Goal: Transaction & Acquisition: Download file/media

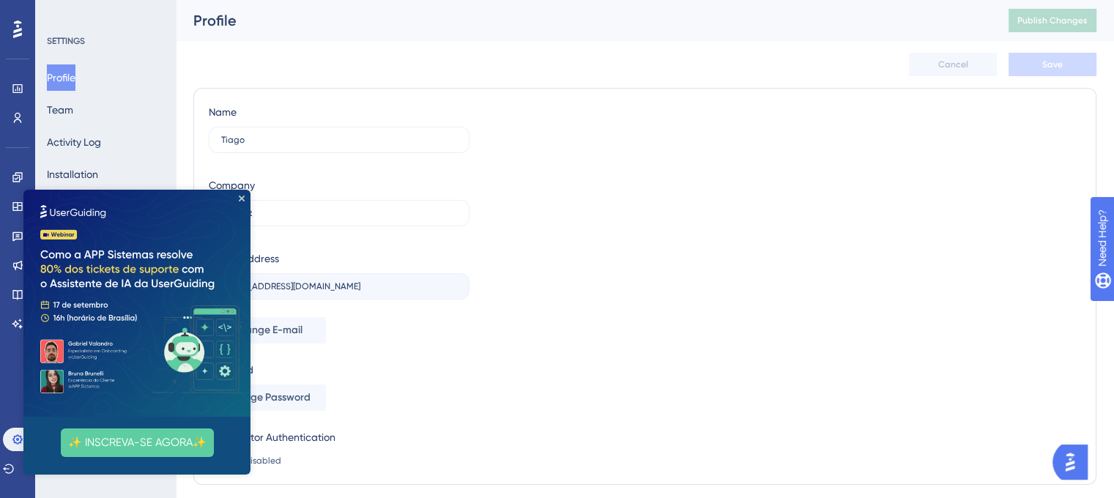
click at [245, 200] on img at bounding box center [136, 303] width 227 height 227
click at [243, 196] on icon "Close Preview" at bounding box center [242, 199] width 6 height 6
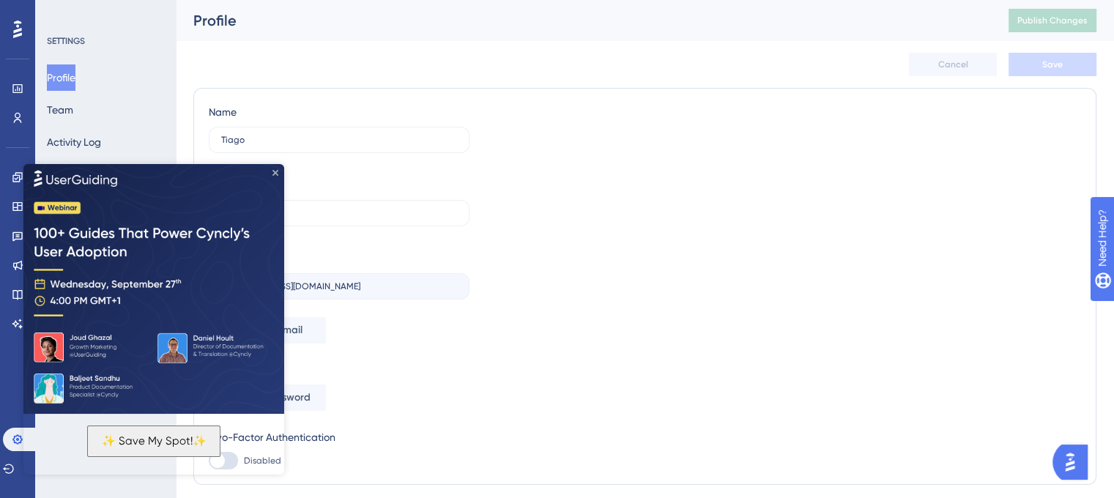
click at [275, 172] on icon "Close Preview" at bounding box center [276, 173] width 6 height 6
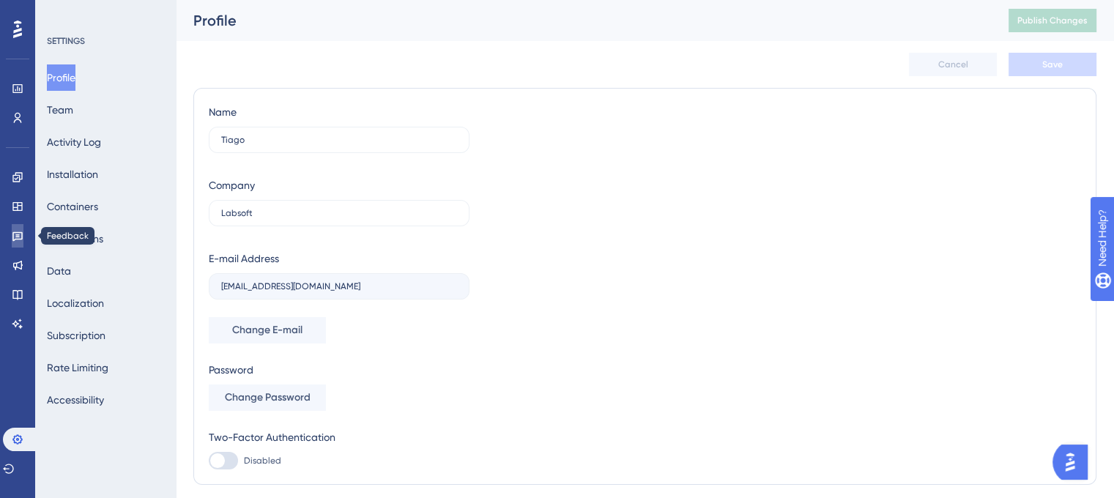
click at [15, 230] on icon at bounding box center [18, 236] width 12 height 12
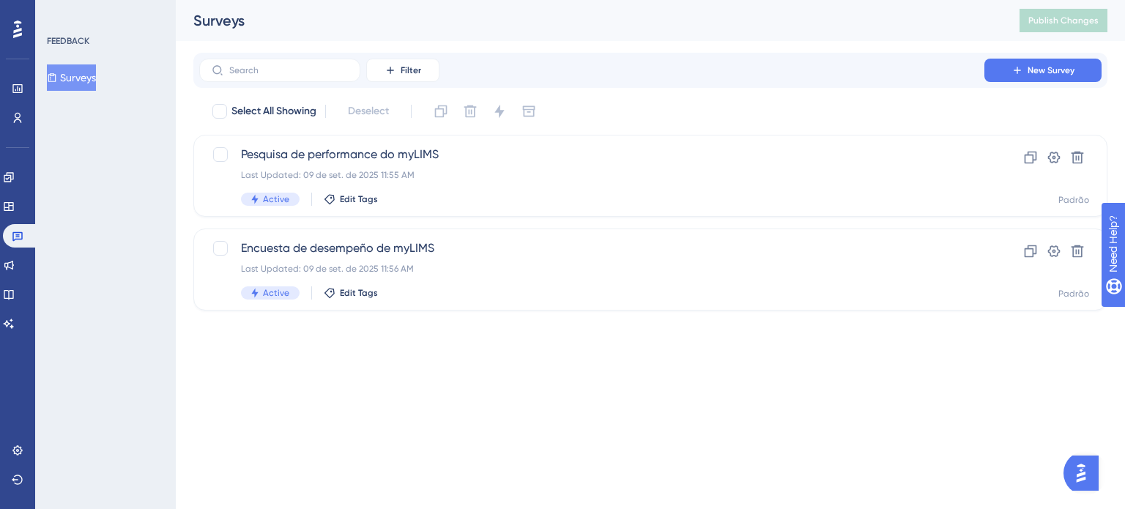
click at [96, 79] on button "Surveys" at bounding box center [71, 77] width 49 height 26
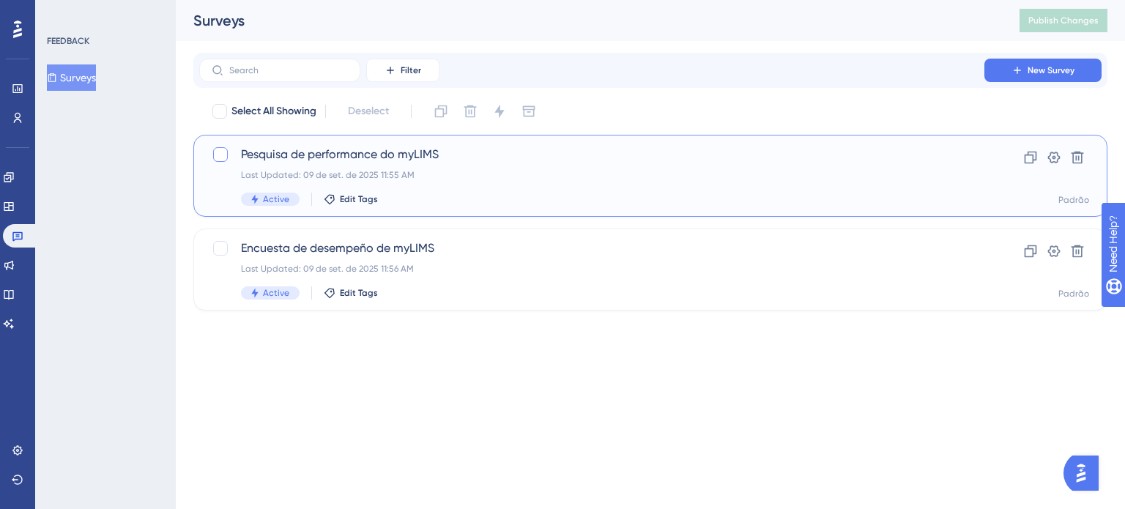
click at [224, 160] on div at bounding box center [220, 154] width 15 height 15
checkbox input "true"
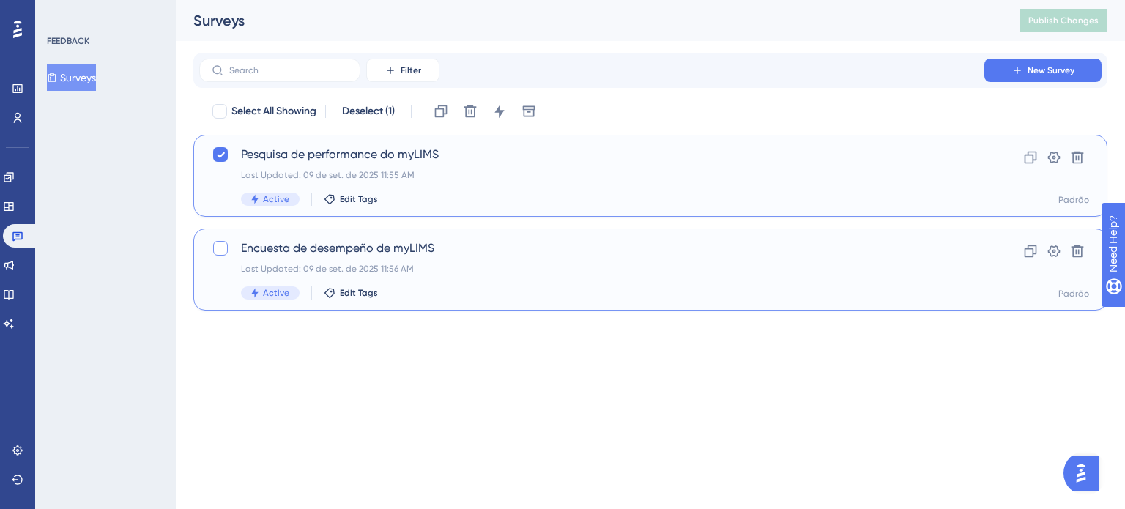
click at [225, 252] on div at bounding box center [220, 248] width 15 height 15
checkbox input "true"
click at [501, 112] on icon at bounding box center [500, 111] width 10 height 13
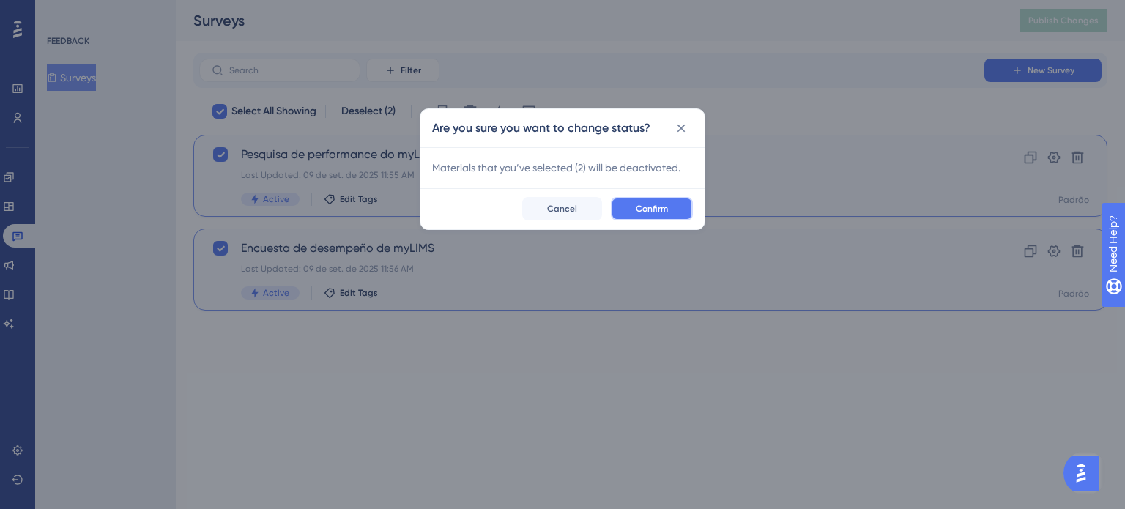
click at [649, 213] on span "Confirm" at bounding box center [652, 209] width 32 height 12
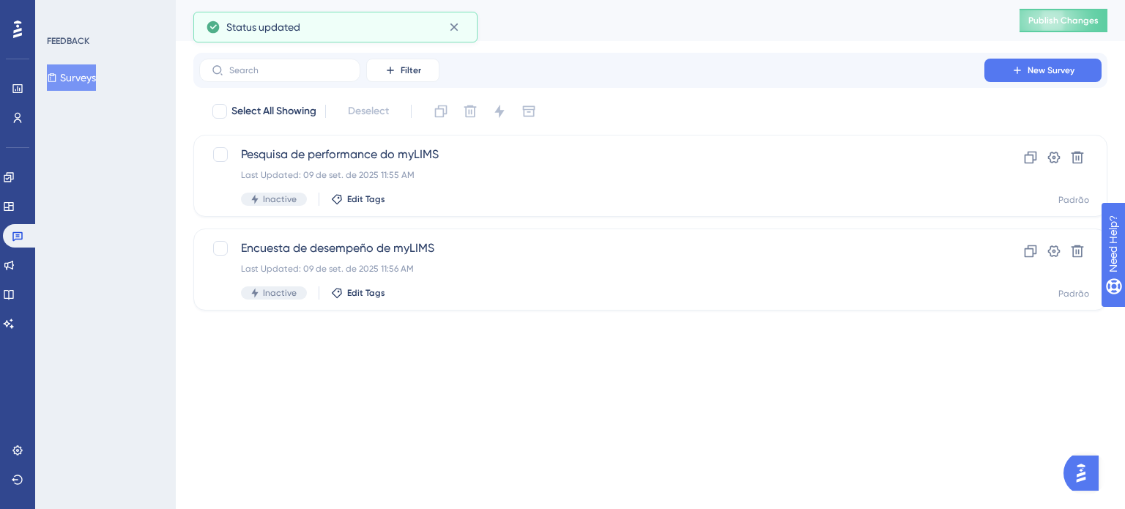
click at [109, 218] on div "FEEDBACK Surveys" at bounding box center [105, 254] width 141 height 509
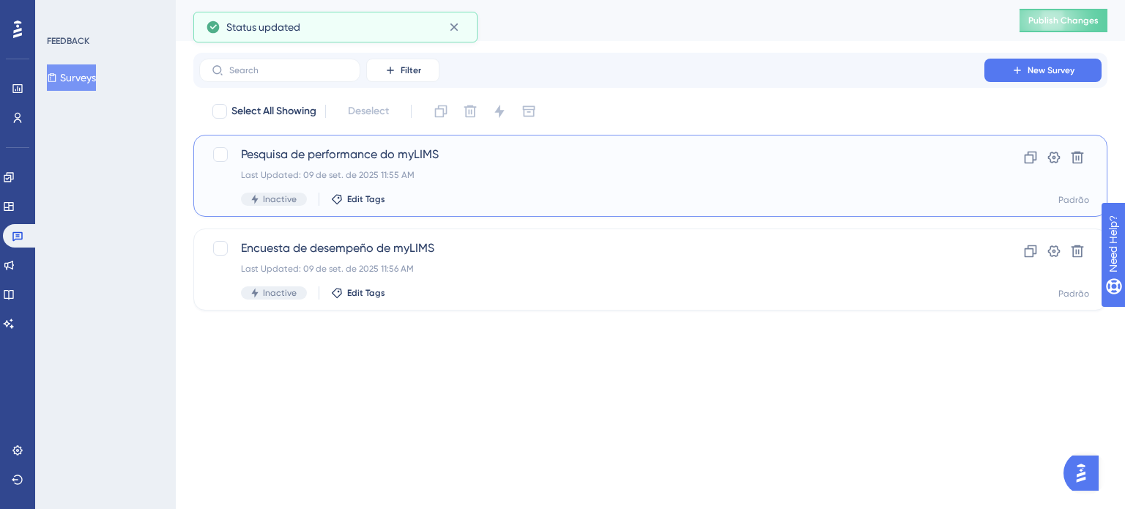
click at [391, 167] on div "Pesquisa de performance do myLIMS Last Updated: 09 de set. de 2025 11:55 AM Ina…" at bounding box center [592, 176] width 702 height 60
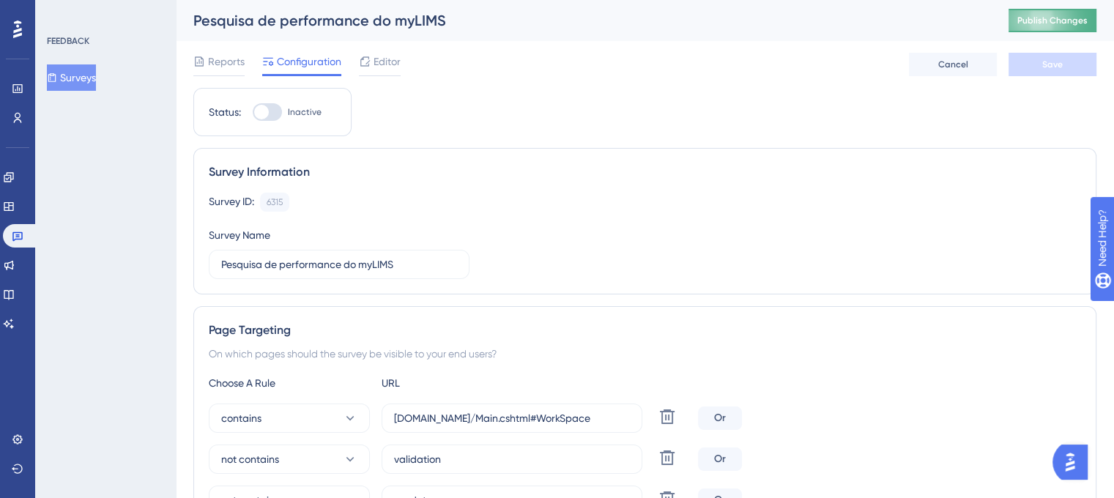
click at [1040, 15] on span "Publish Changes" at bounding box center [1053, 21] width 70 height 12
click at [150, 216] on div "FEEDBACK Surveys" at bounding box center [105, 249] width 141 height 498
click at [229, 65] on span "Reports" at bounding box center [226, 62] width 37 height 18
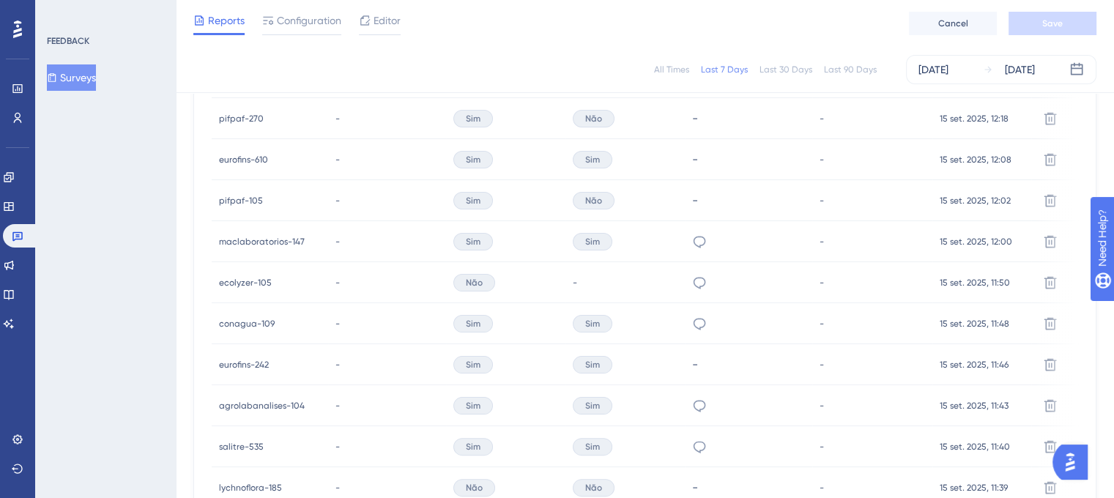
scroll to position [768, 0]
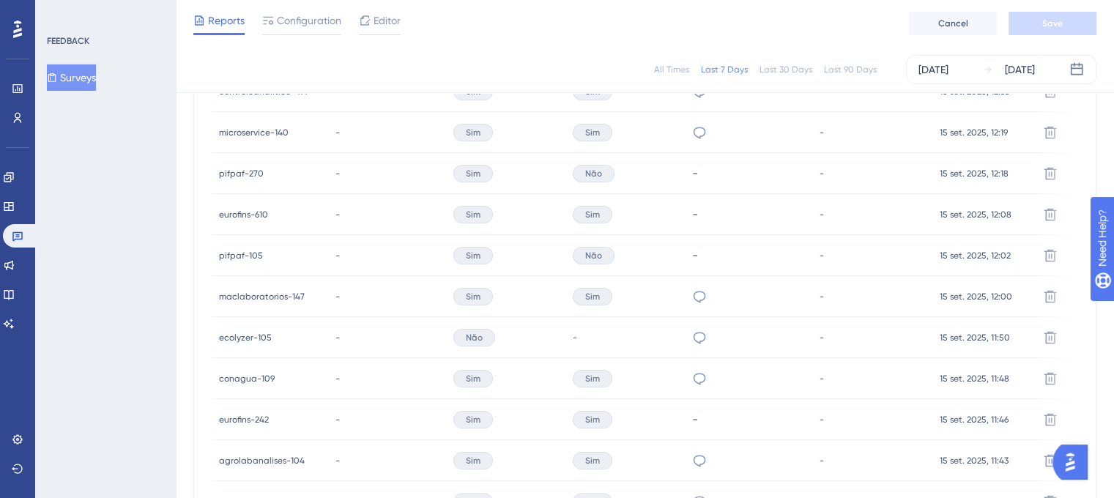
click at [671, 67] on div "All Times" at bounding box center [671, 70] width 35 height 12
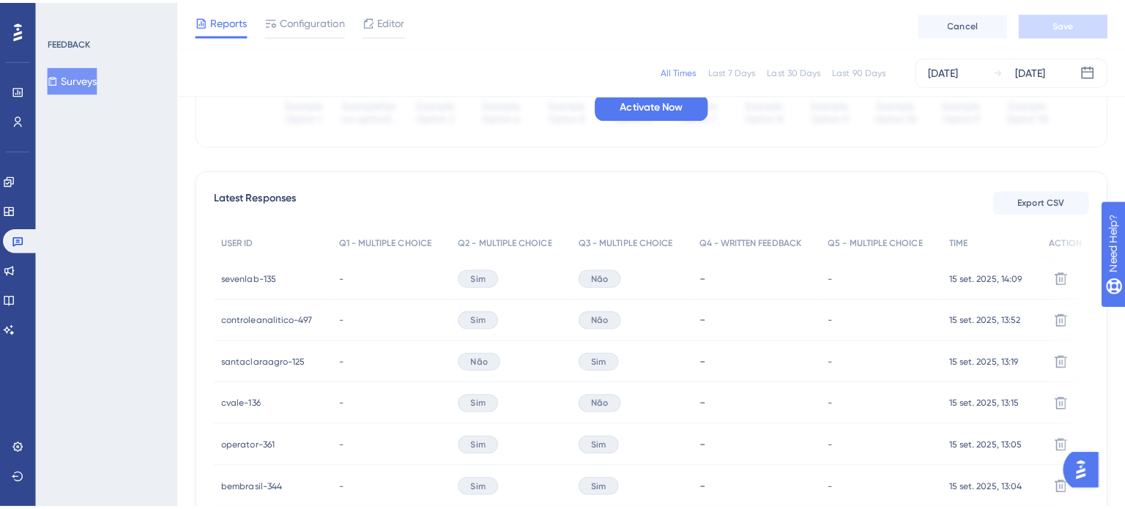
scroll to position [366, 0]
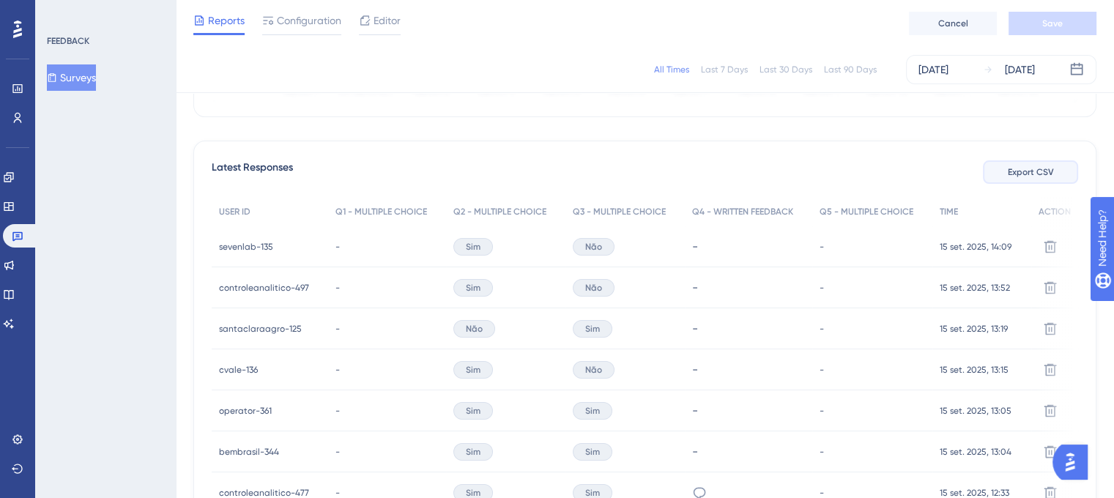
click at [1001, 168] on button "Export CSV" at bounding box center [1030, 171] width 95 height 23
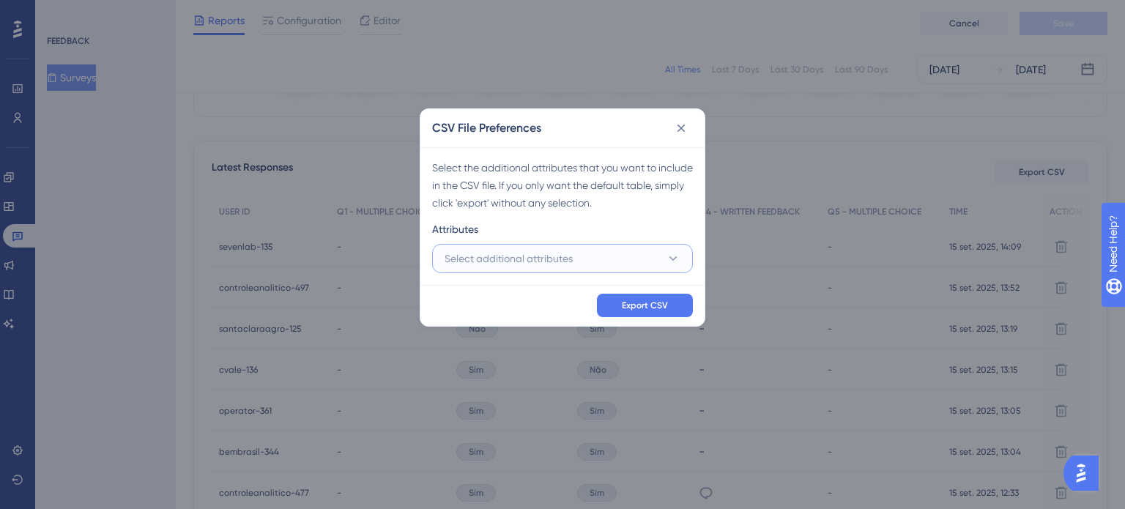
click at [674, 265] on icon at bounding box center [673, 258] width 15 height 15
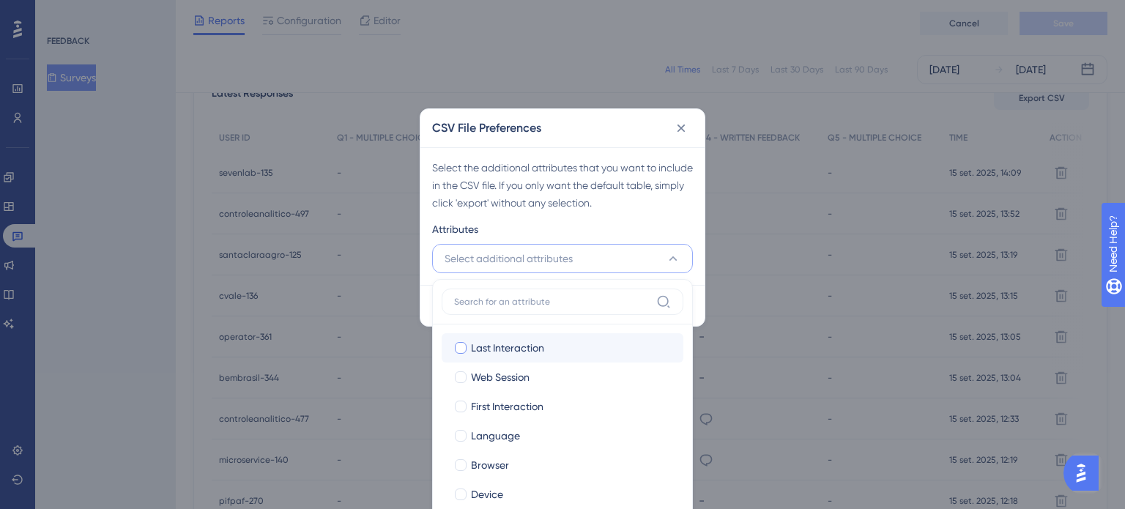
click at [460, 345] on div at bounding box center [461, 348] width 12 height 12
checkbox input "true"
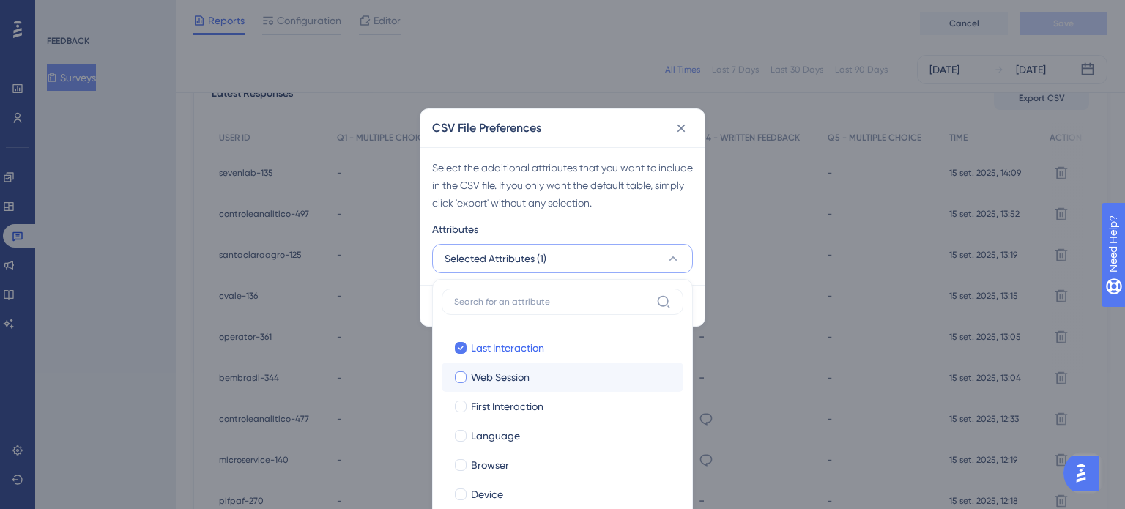
click at [456, 374] on div at bounding box center [461, 377] width 12 height 12
checkbox input "true"
click at [466, 396] on label "First Interaction First Interaction" at bounding box center [563, 406] width 242 height 29
click at [462, 406] on input "First Interaction" at bounding box center [461, 406] width 1 height 1
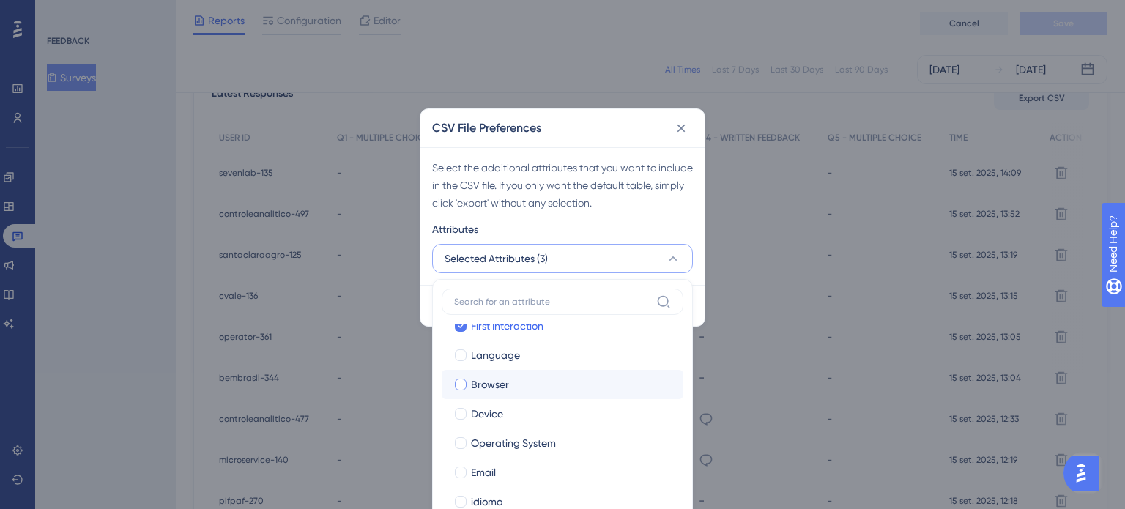
scroll to position [56, 0]
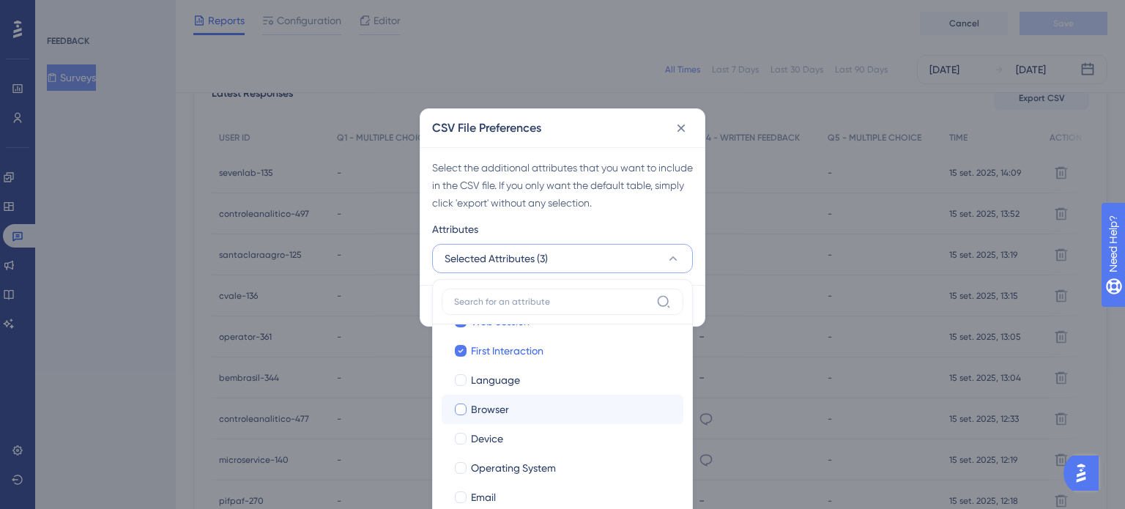
drag, startPoint x: 465, startPoint y: 384, endPoint x: 447, endPoint y: 407, distance: 29.3
click at [463, 385] on div at bounding box center [461, 380] width 12 height 12
checkbox input "true"
click at [459, 407] on div at bounding box center [461, 410] width 12 height 12
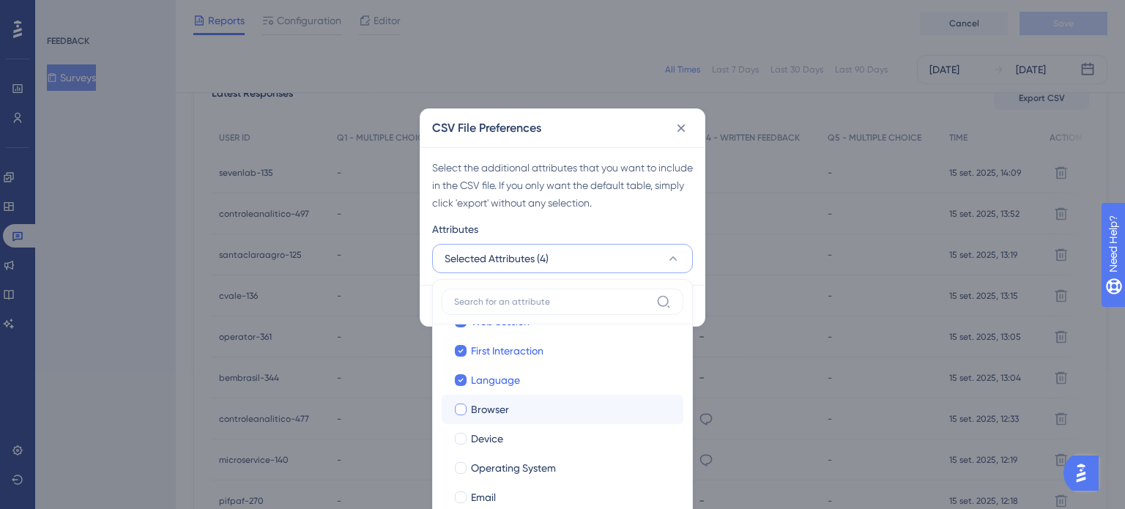
checkbox input "true"
click at [463, 436] on div at bounding box center [461, 439] width 12 height 12
checkbox input "true"
click at [462, 459] on label "Operating System Operating System" at bounding box center [563, 468] width 242 height 29
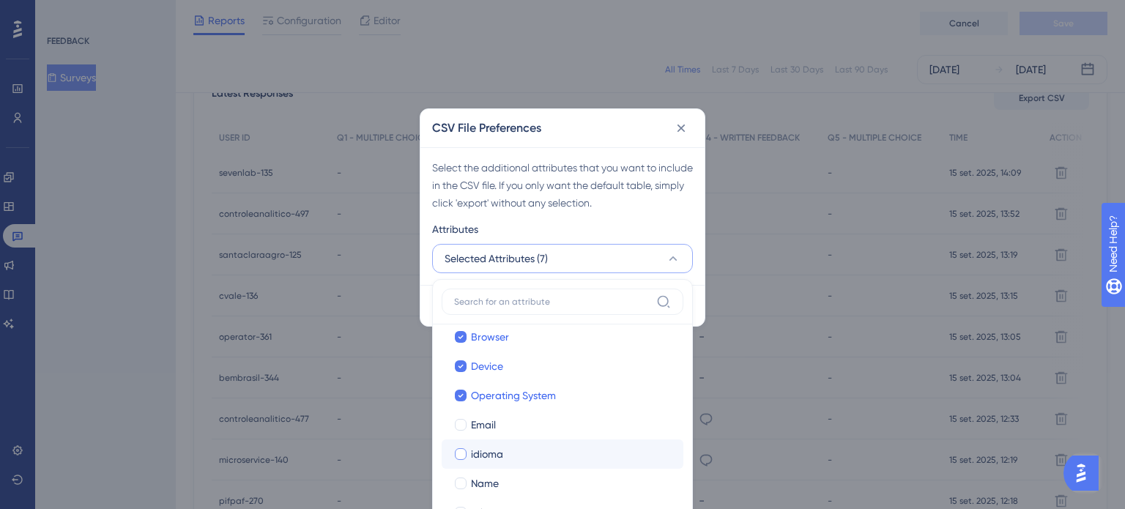
scroll to position [129, 0]
click at [466, 418] on label "Email" at bounding box center [563, 424] width 218 height 18
checkbox input "true"
click at [462, 448] on div at bounding box center [461, 454] width 12 height 12
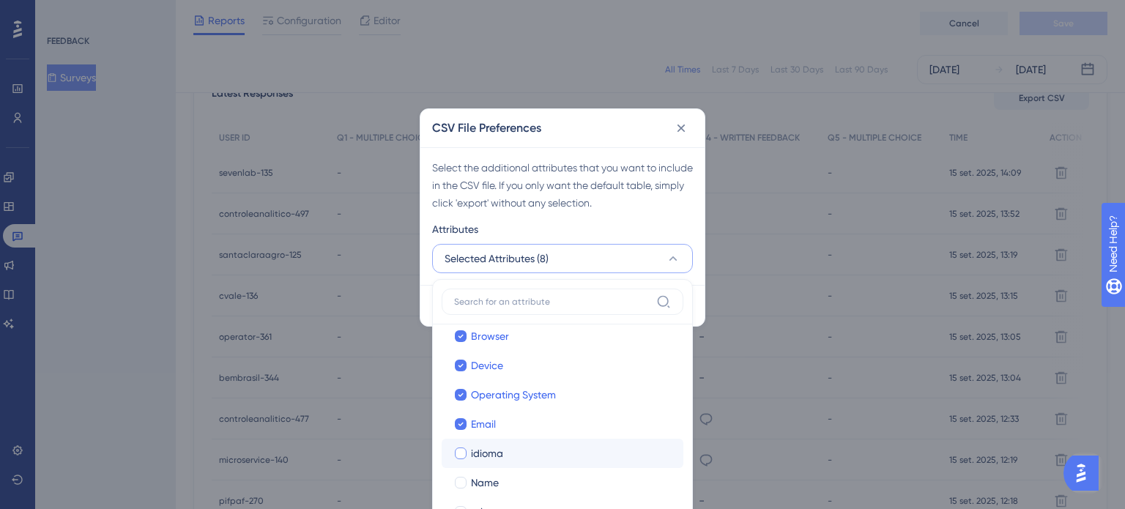
checkbox input "true"
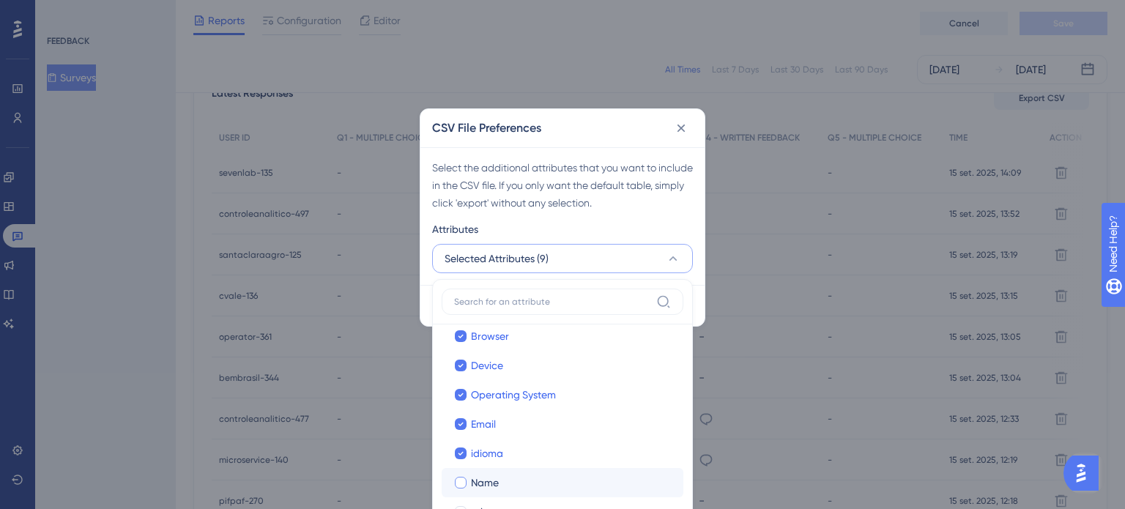
click at [463, 478] on div at bounding box center [461, 483] width 12 height 12
checkbox input "true"
click at [465, 498] on div at bounding box center [461, 512] width 12 height 12
checkbox input "true"
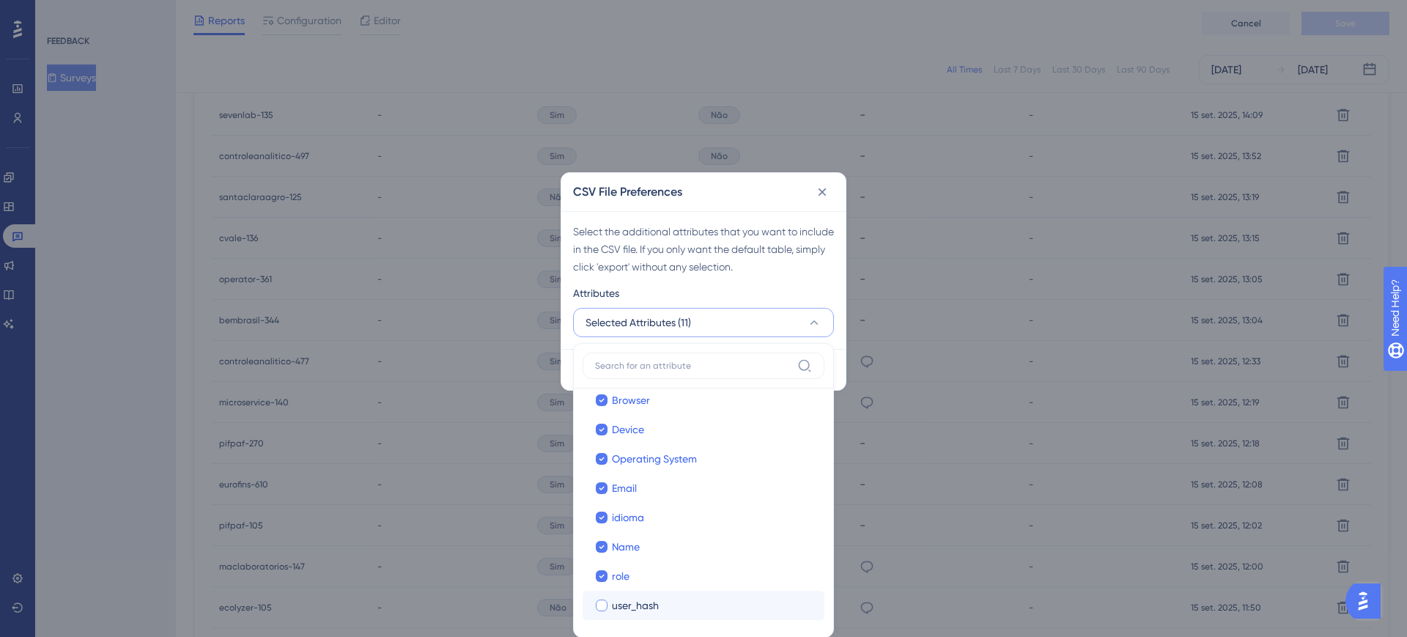
click at [604, 498] on div at bounding box center [602, 605] width 12 height 12
checkbox input "true"
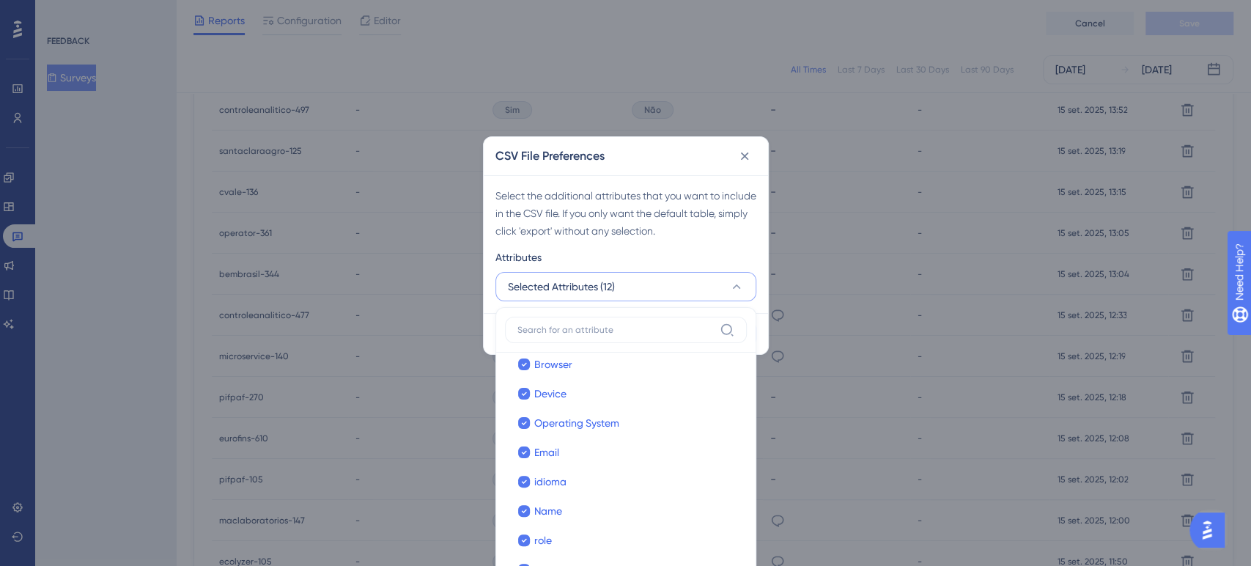
click at [678, 149] on div "CSV File Preferences" at bounding box center [626, 156] width 284 height 38
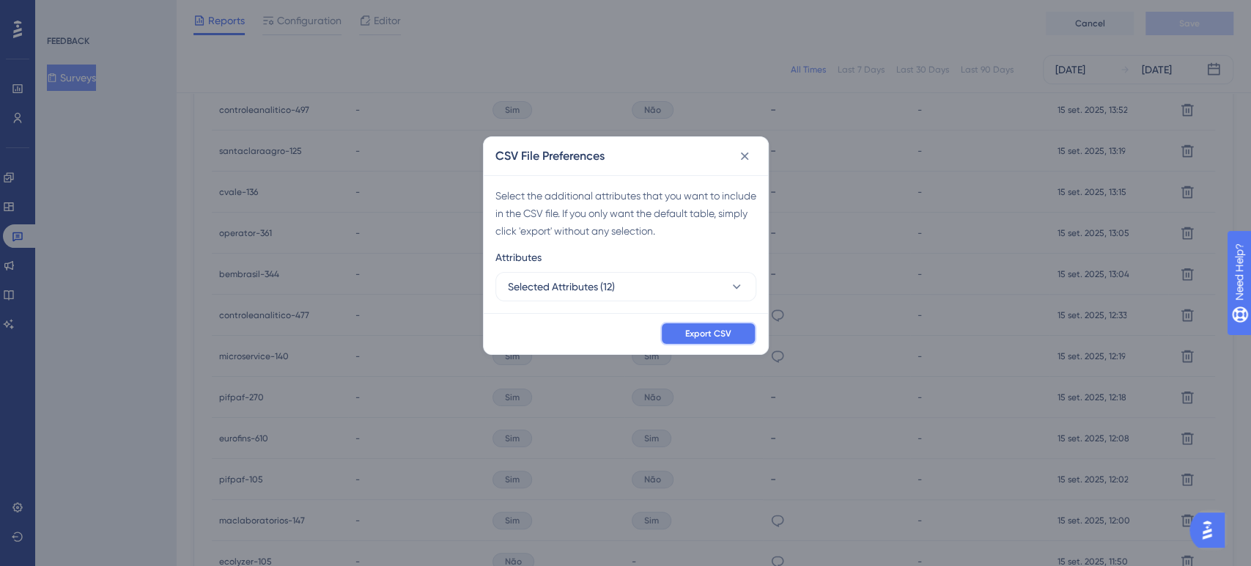
click at [684, 336] on button "Export CSV" at bounding box center [708, 333] width 96 height 23
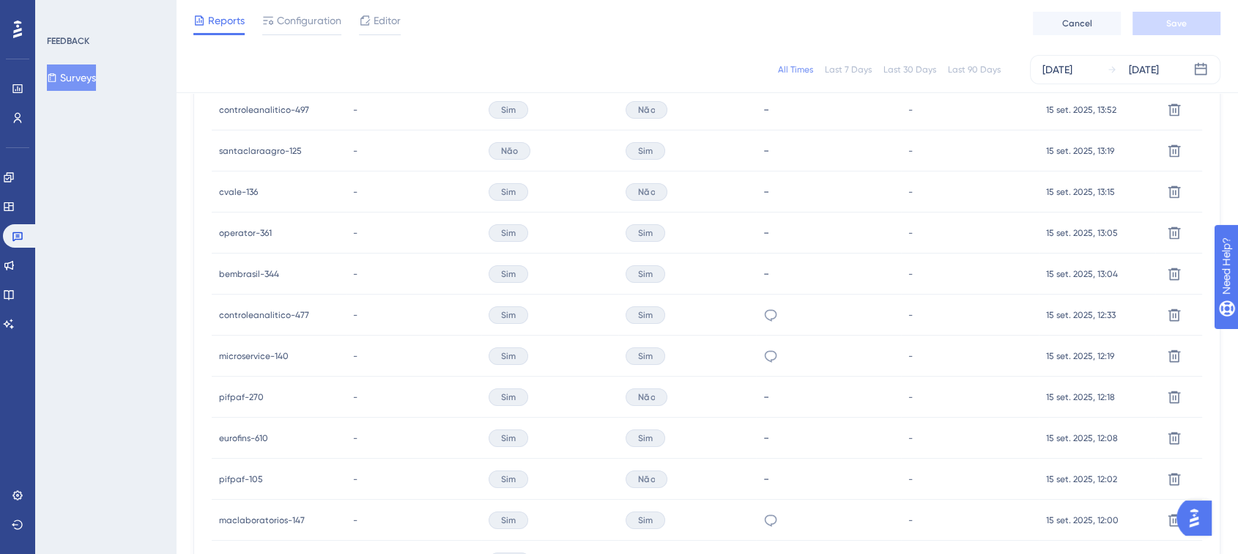
click at [96, 79] on button "Surveys" at bounding box center [71, 77] width 49 height 26
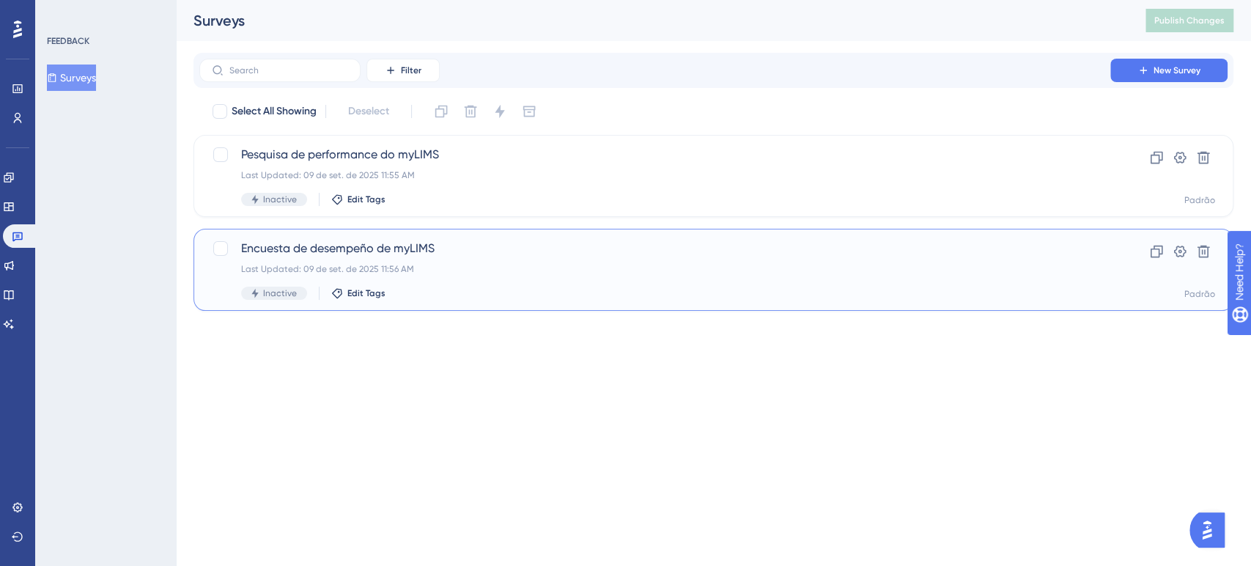
click at [539, 247] on span "Encuesta de desempeño de myLIMS" at bounding box center [654, 249] width 827 height 18
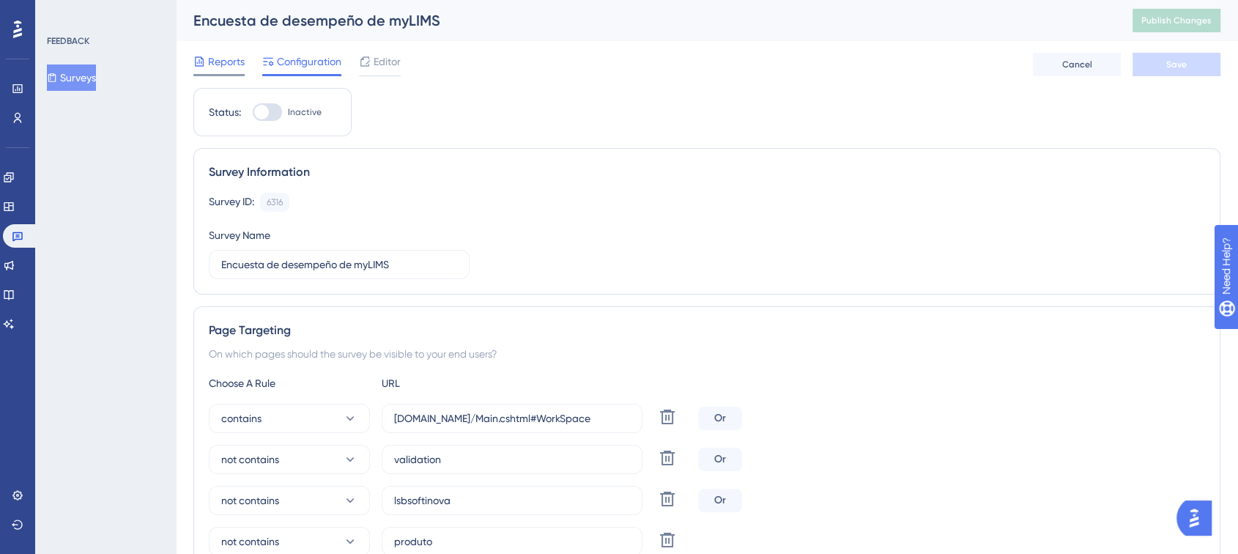
click at [226, 71] on div "Reports" at bounding box center [218, 64] width 51 height 23
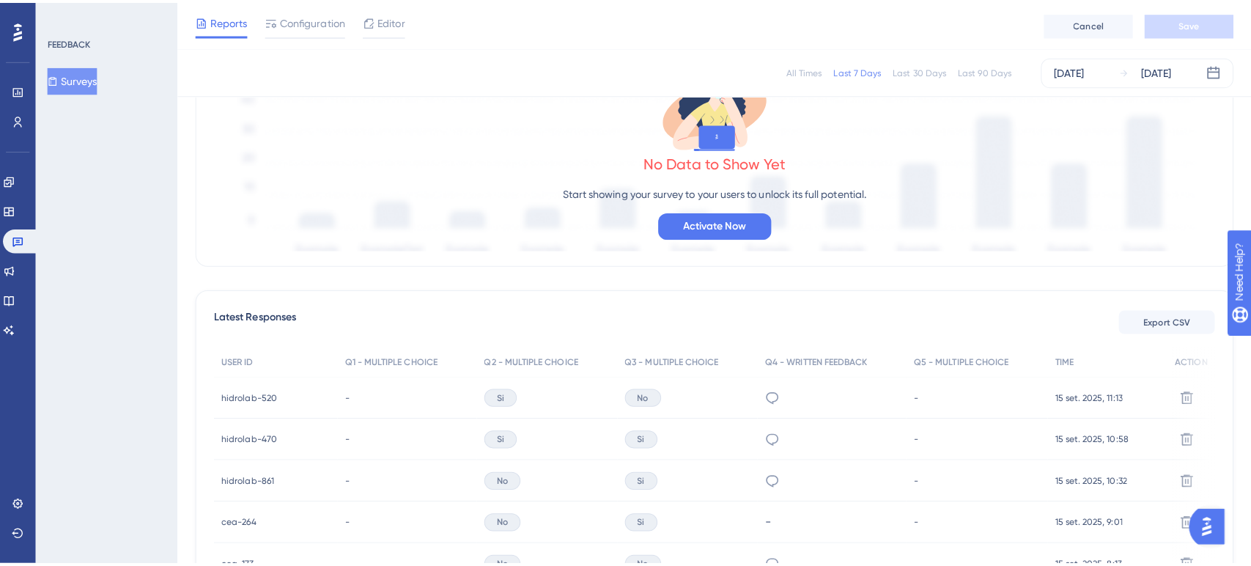
scroll to position [81, 0]
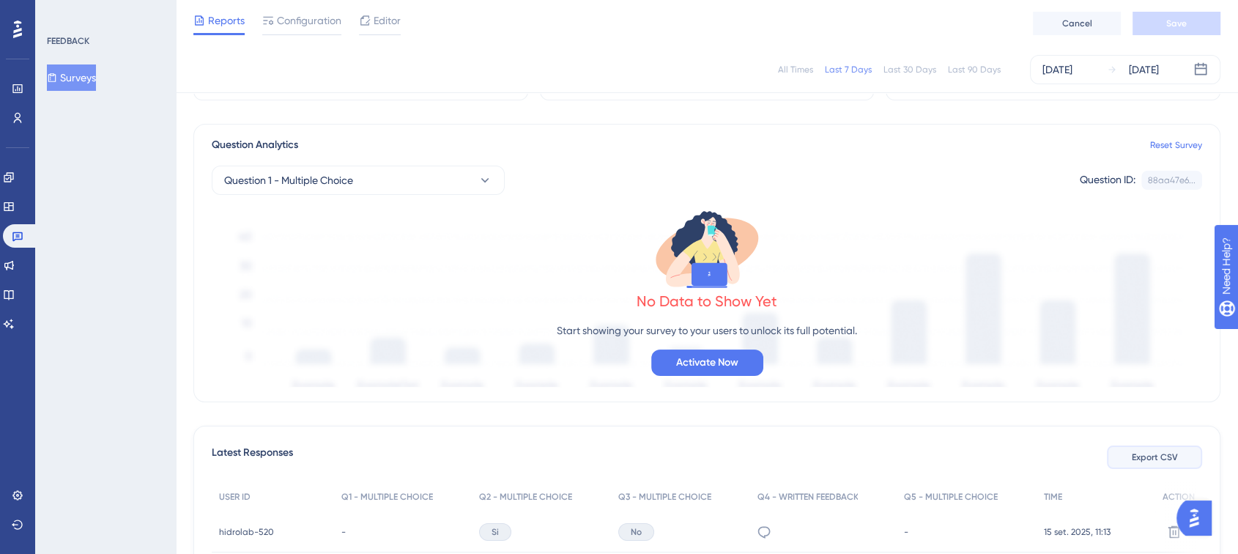
click at [1114, 464] on button "Export CSV" at bounding box center [1154, 456] width 95 height 23
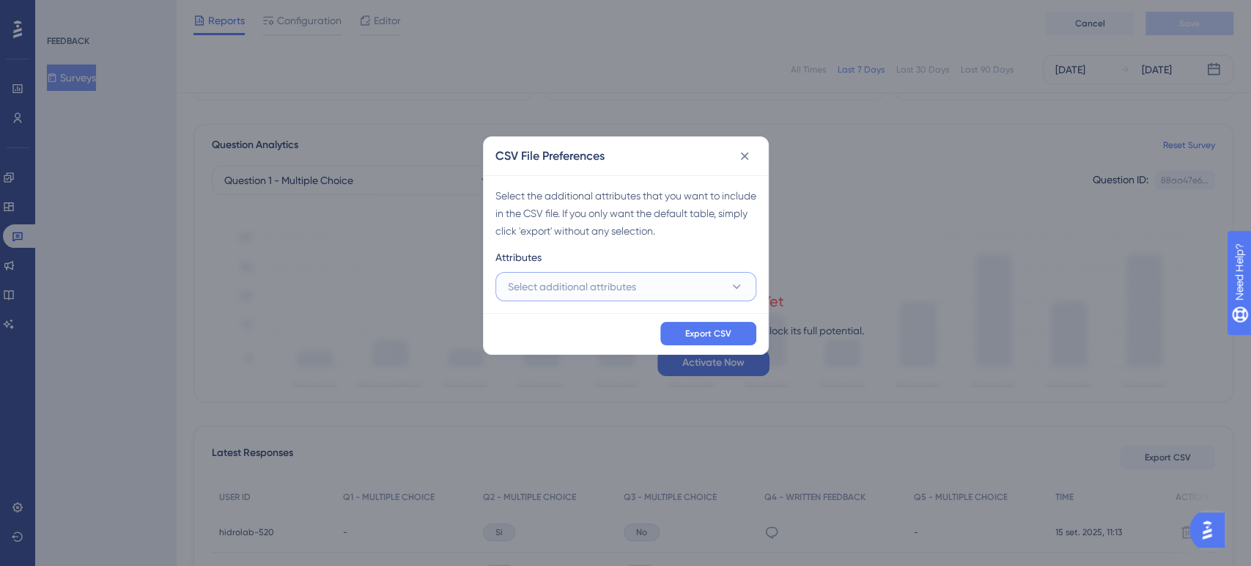
click at [733, 291] on icon at bounding box center [736, 286] width 15 height 15
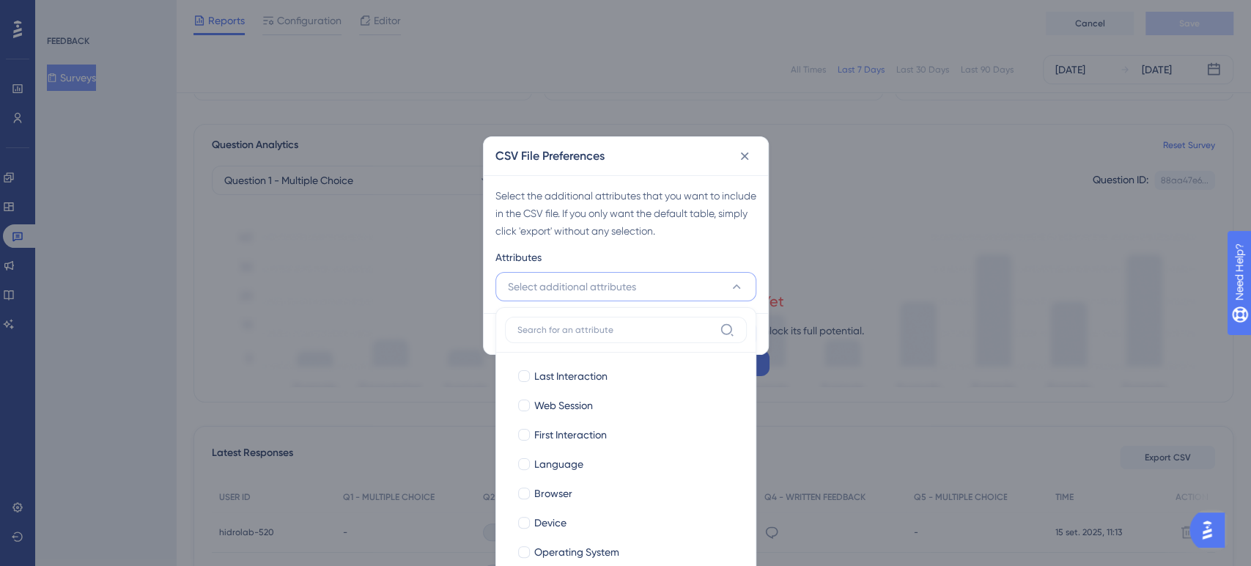
scroll to position [127, 0]
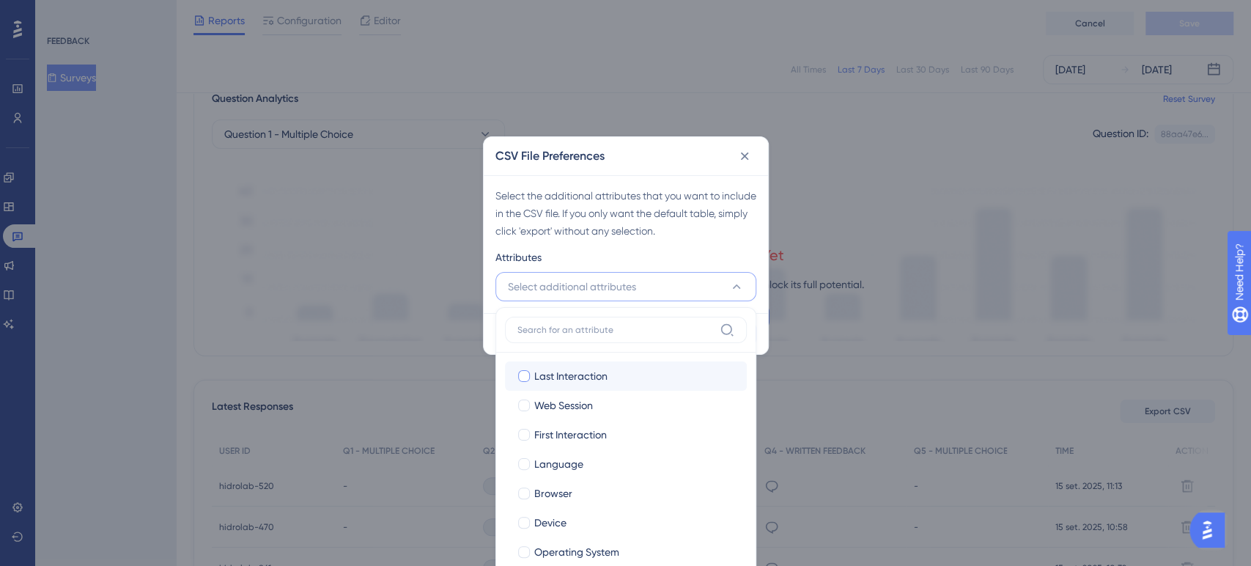
click at [522, 375] on div at bounding box center [524, 376] width 12 height 12
checkbox input "true"
click at [519, 405] on div at bounding box center [524, 405] width 12 height 12
checkbox input "true"
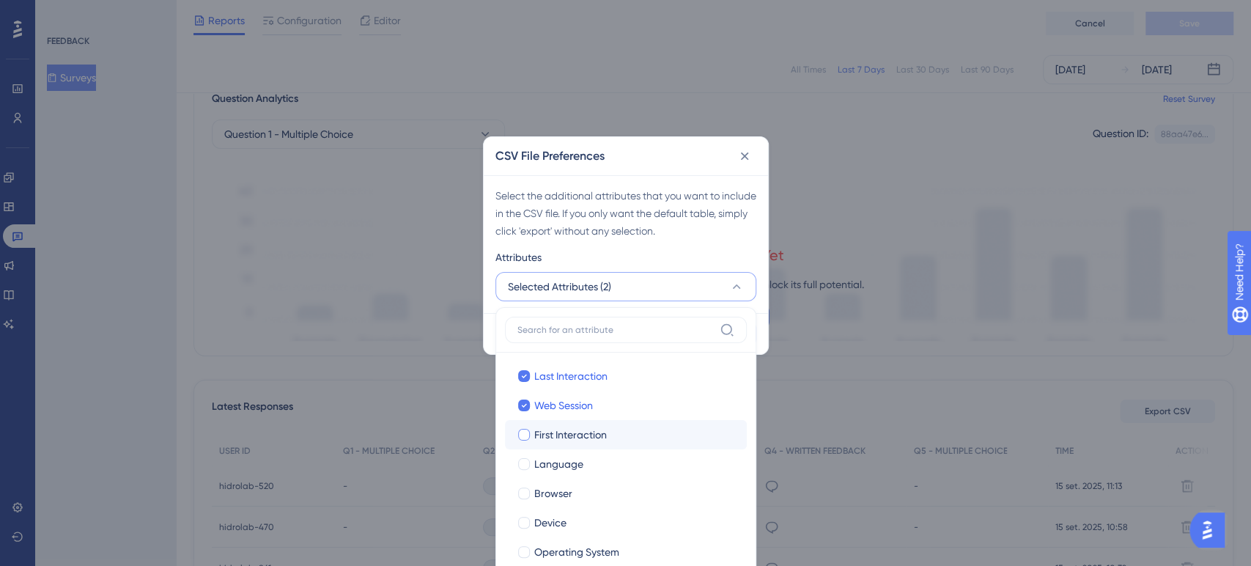
drag, startPoint x: 527, startPoint y: 434, endPoint x: 525, endPoint y: 444, distance: 10.5
click at [525, 435] on div at bounding box center [524, 435] width 12 height 12
checkbox input "true"
click at [525, 456] on label "Language" at bounding box center [626, 464] width 218 height 18
checkbox input "true"
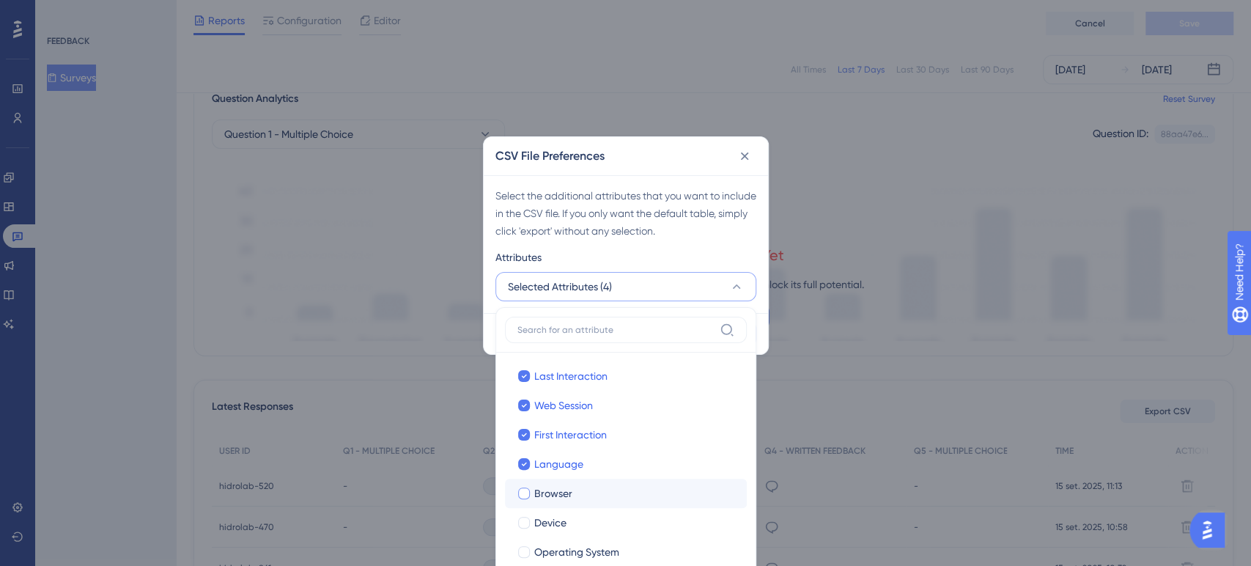
click at [523, 489] on div at bounding box center [524, 493] width 15 height 15
checkbox input "true"
click at [525, 498] on div at bounding box center [524, 522] width 15 height 15
checkbox input "true"
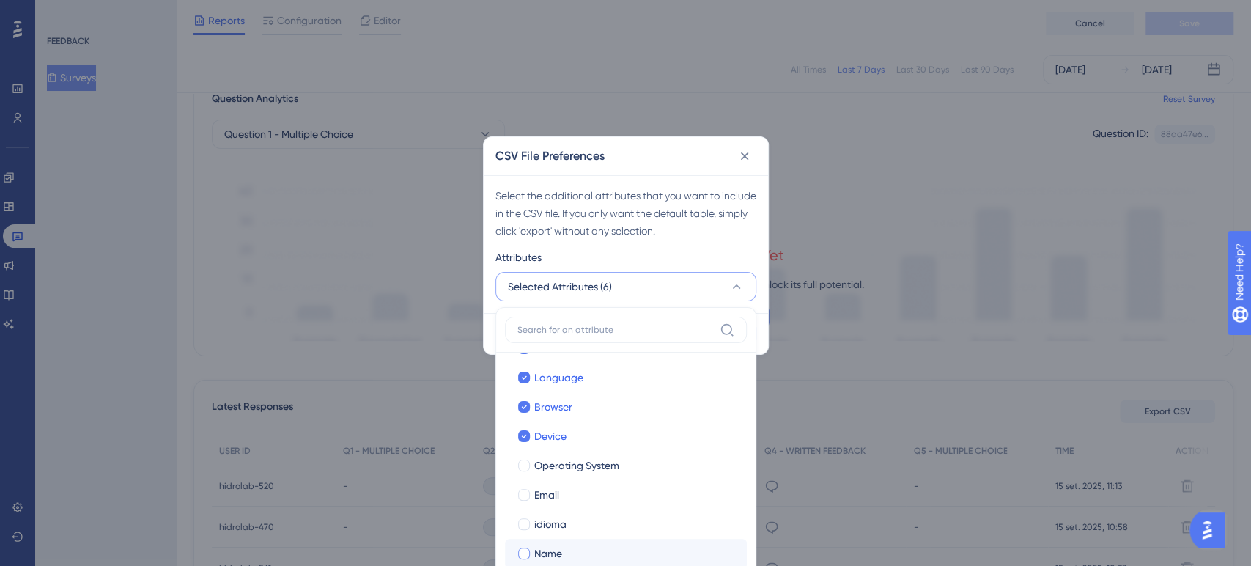
scroll to position [129, 0]
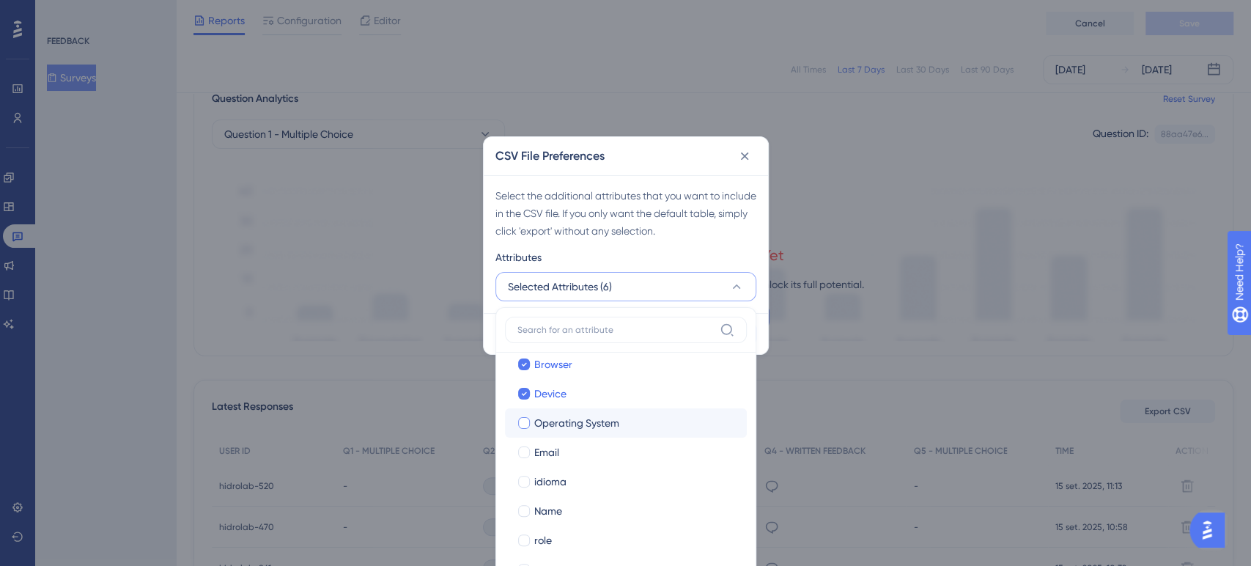
click at [522, 429] on label "Operating System" at bounding box center [626, 423] width 218 height 18
checkbox input "true"
click at [522, 450] on div at bounding box center [524, 452] width 12 height 12
checkbox input "true"
click at [522, 476] on div at bounding box center [524, 482] width 12 height 12
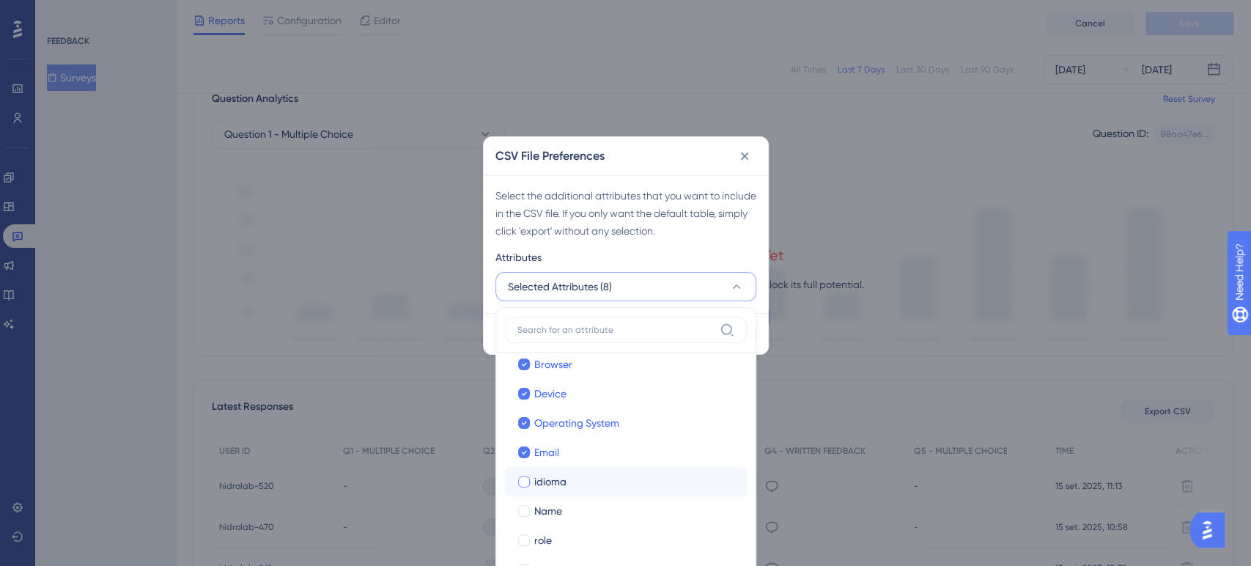
checkbox input "true"
click at [528, 498] on div at bounding box center [524, 510] width 15 height 15
checkbox input "true"
click at [531, 498] on label "role" at bounding box center [626, 540] width 218 height 18
checkbox input "true"
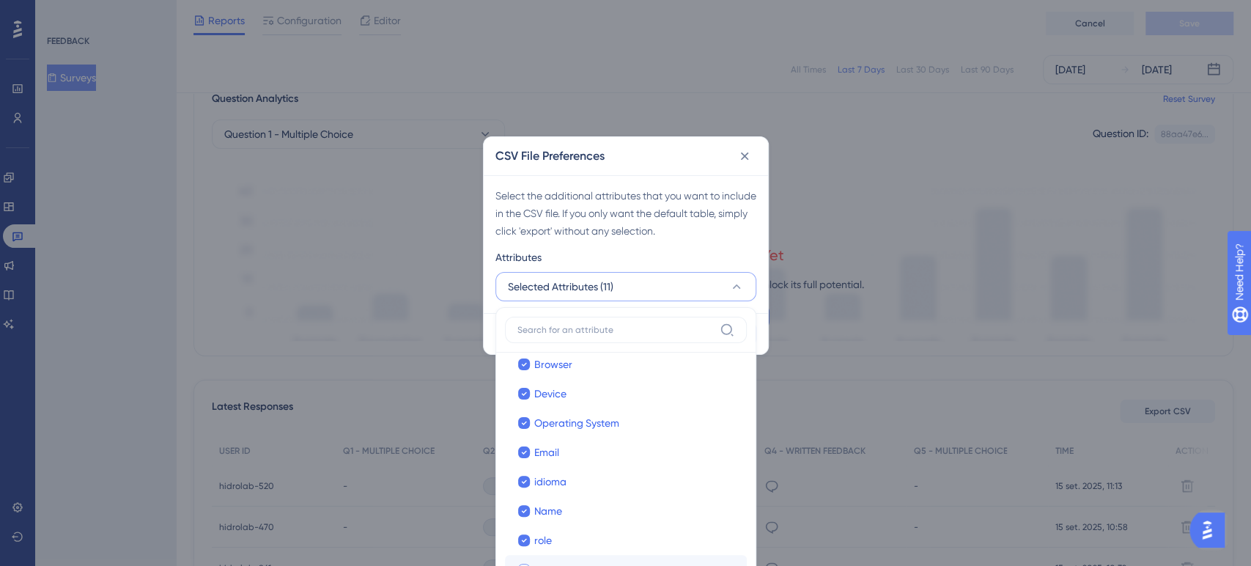
click at [520, 498] on label "user_hash" at bounding box center [626, 570] width 218 height 18
checkbox input "true"
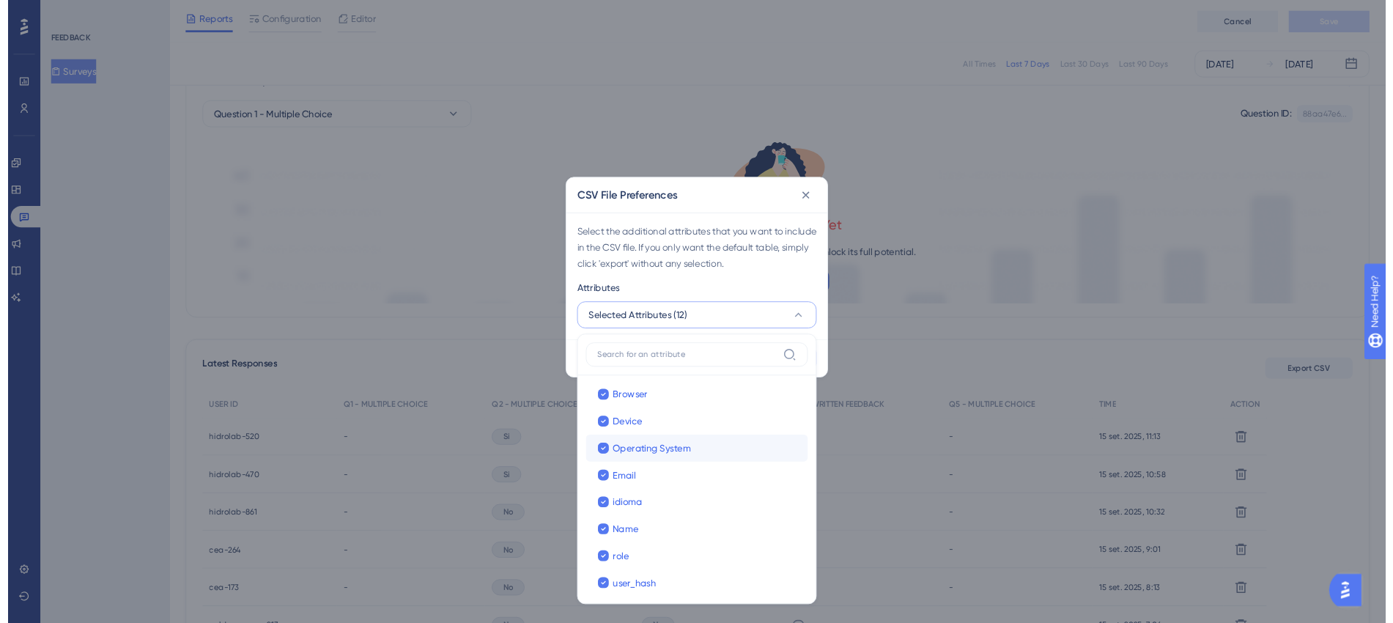
scroll to position [120, 0]
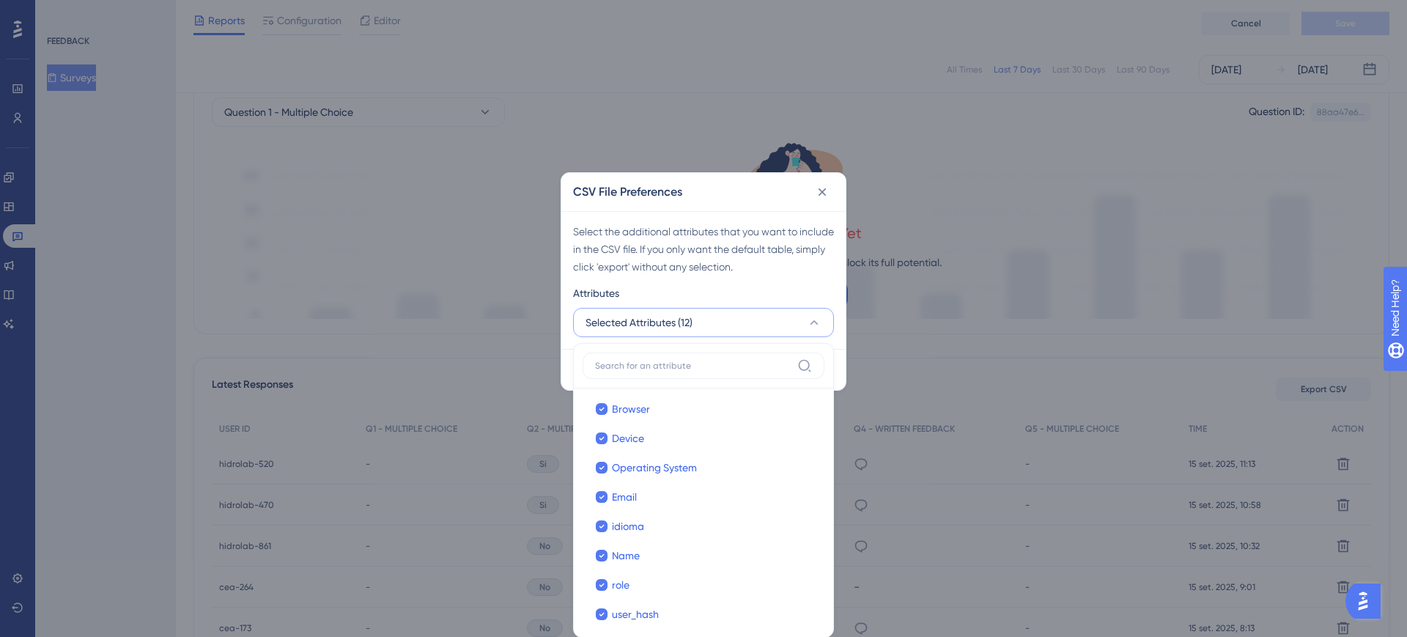
click at [725, 195] on div "CSV File Preferences" at bounding box center [703, 192] width 284 height 38
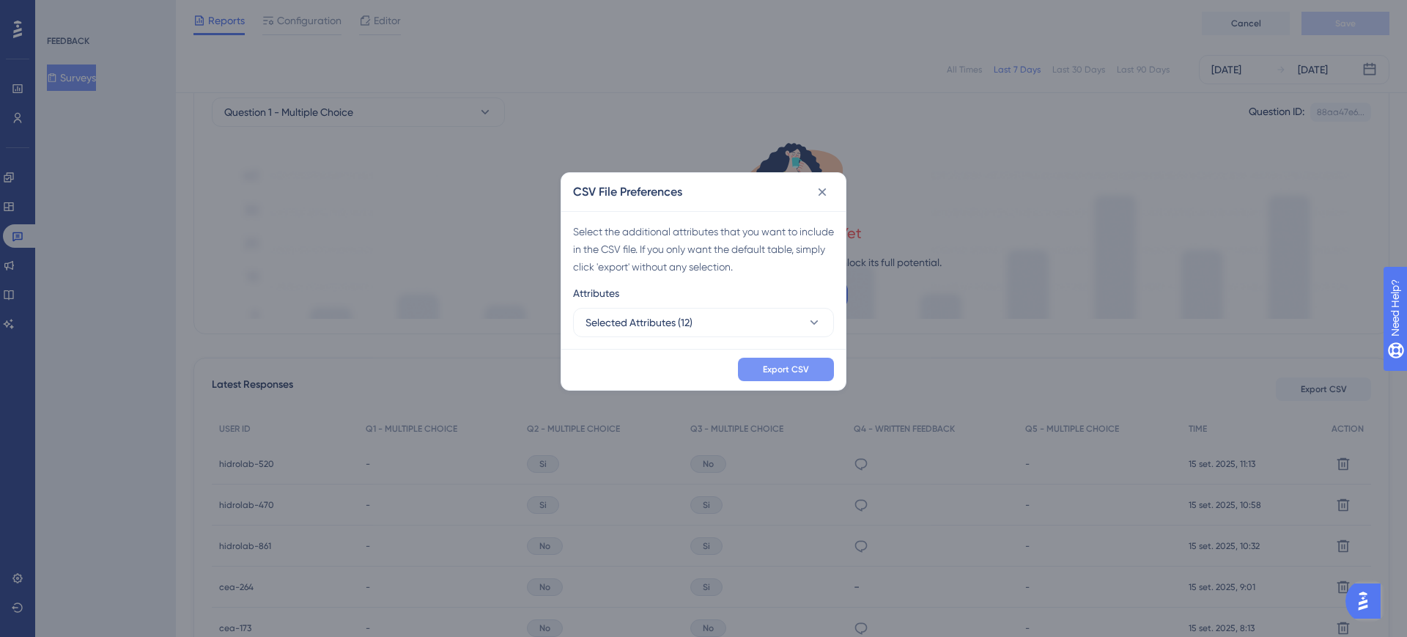
click at [783, 369] on span "Export CSV" at bounding box center [786, 369] width 46 height 12
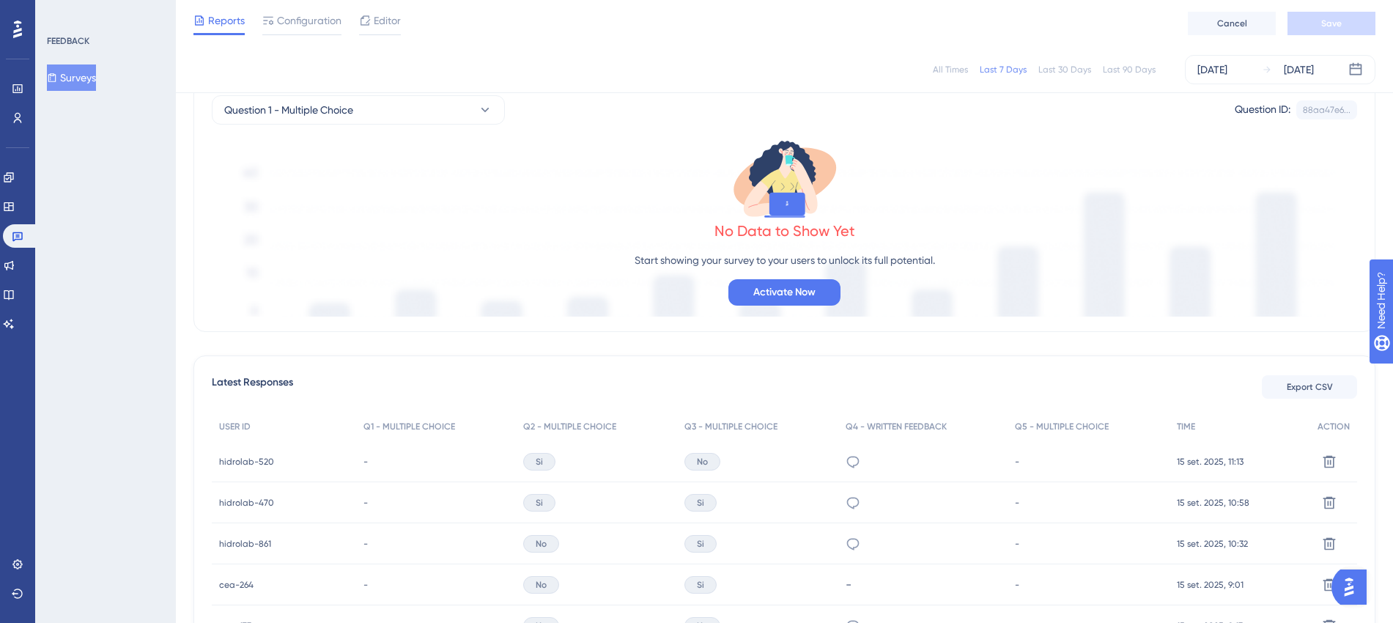
scroll to position [0, 0]
